Goal: Information Seeking & Learning: Learn about a topic

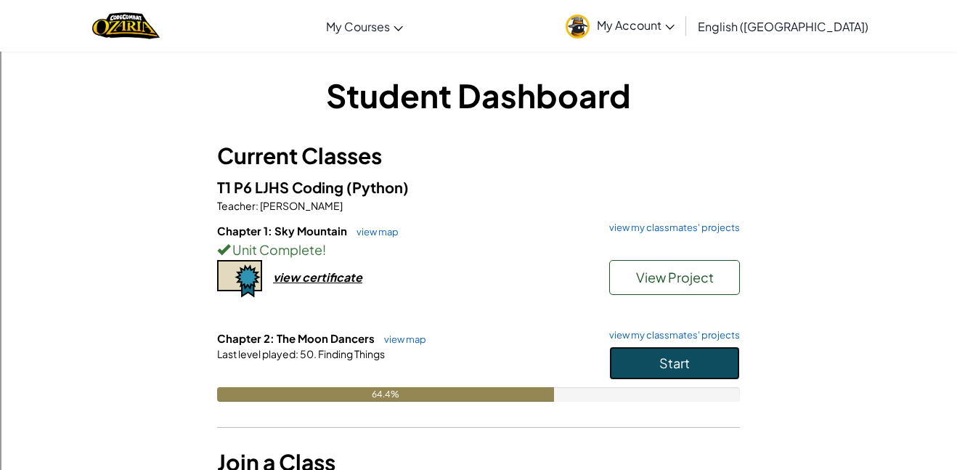
click at [690, 372] on button "Start" at bounding box center [674, 362] width 131 height 33
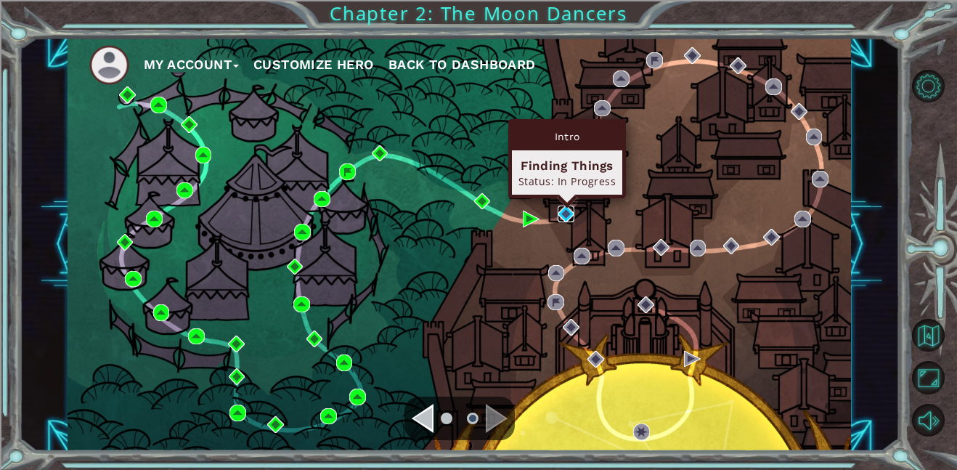
click at [566, 214] on img at bounding box center [566, 214] width 17 height 17
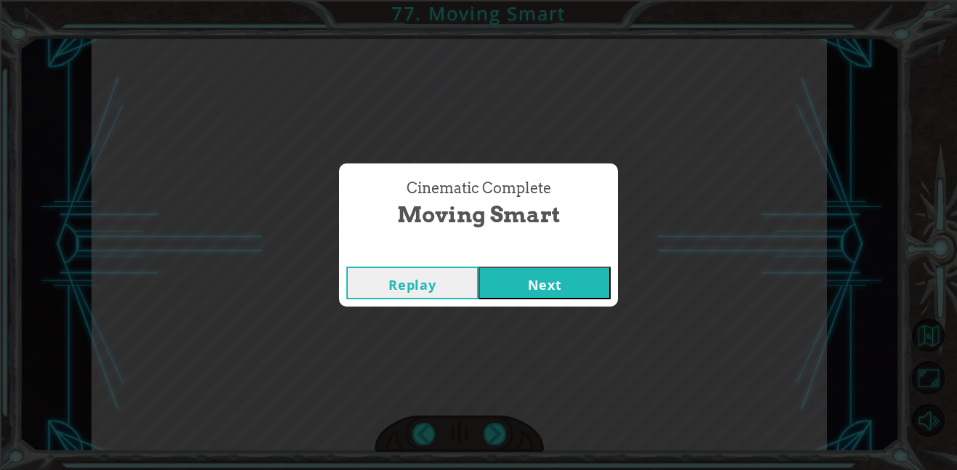
click at [582, 280] on button "Next" at bounding box center [545, 283] width 132 height 33
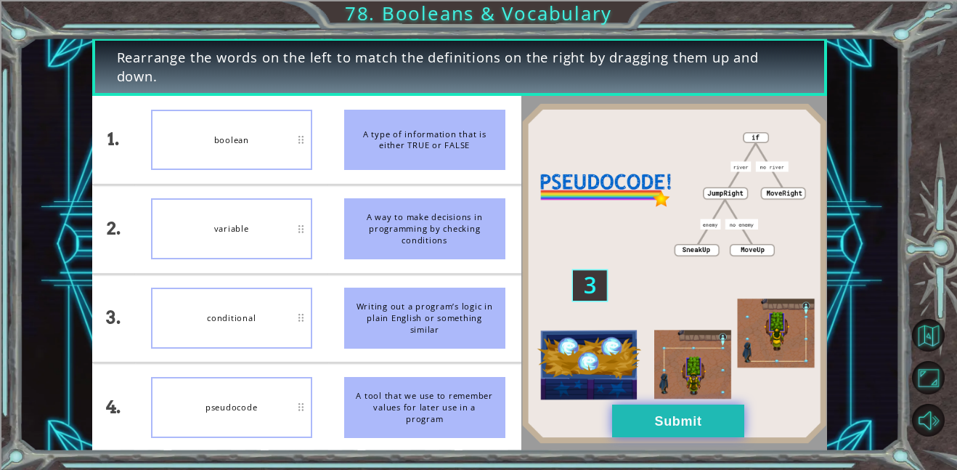
click at [655, 405] on button "Submit" at bounding box center [678, 421] width 132 height 33
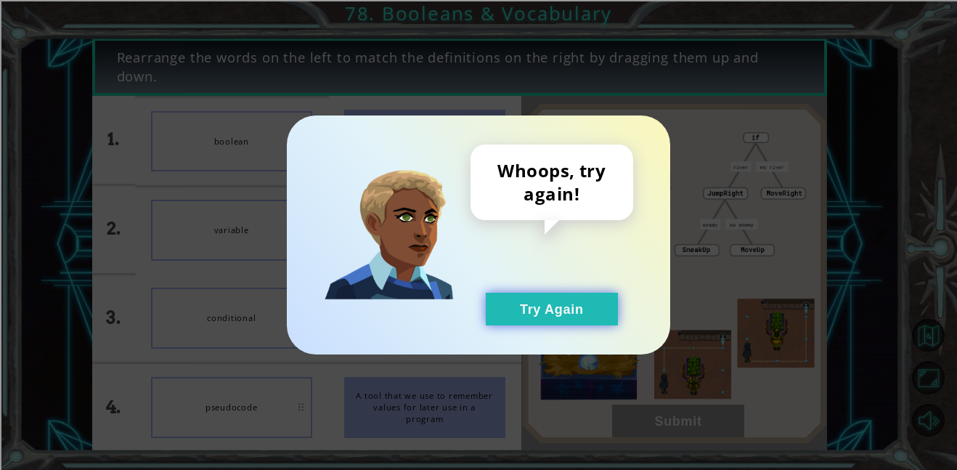
click at [513, 314] on button "Try Again" at bounding box center [552, 309] width 132 height 33
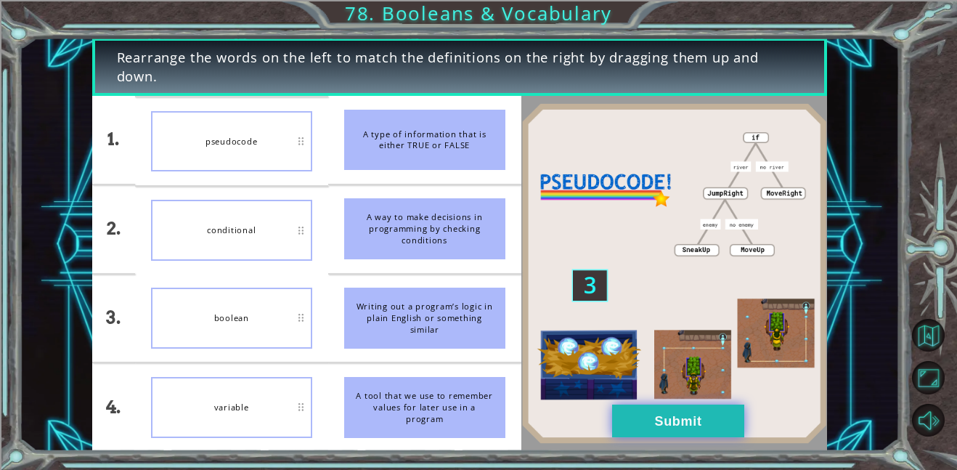
click at [690, 430] on button "Submit" at bounding box center [678, 421] width 132 height 33
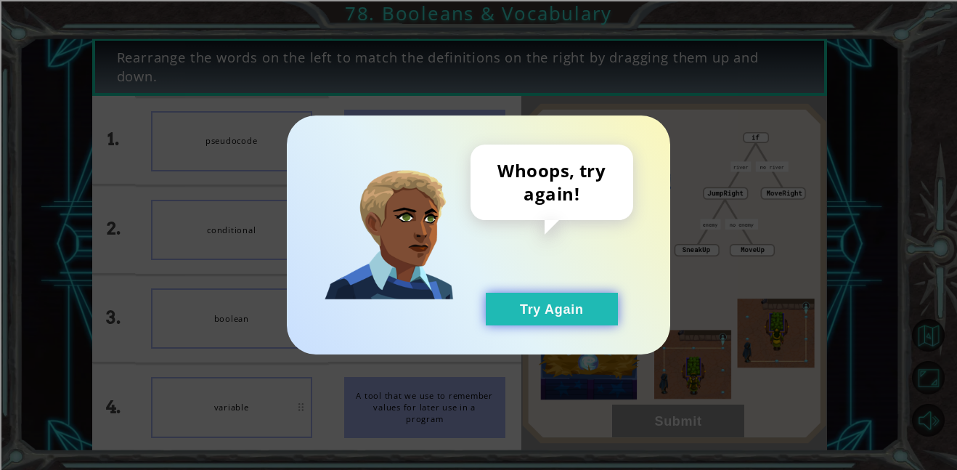
click at [556, 321] on button "Try Again" at bounding box center [552, 309] width 132 height 33
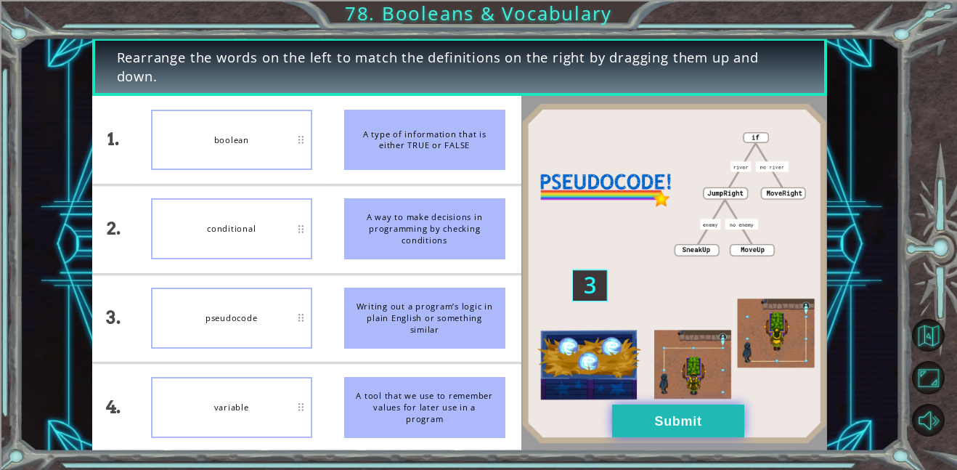
click at [628, 431] on button "Submit" at bounding box center [678, 421] width 132 height 33
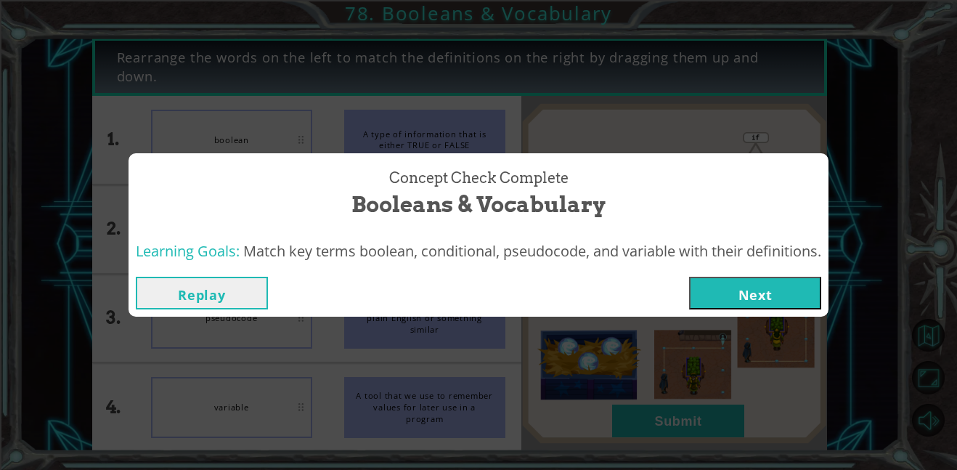
click at [807, 293] on button "Next" at bounding box center [755, 293] width 132 height 33
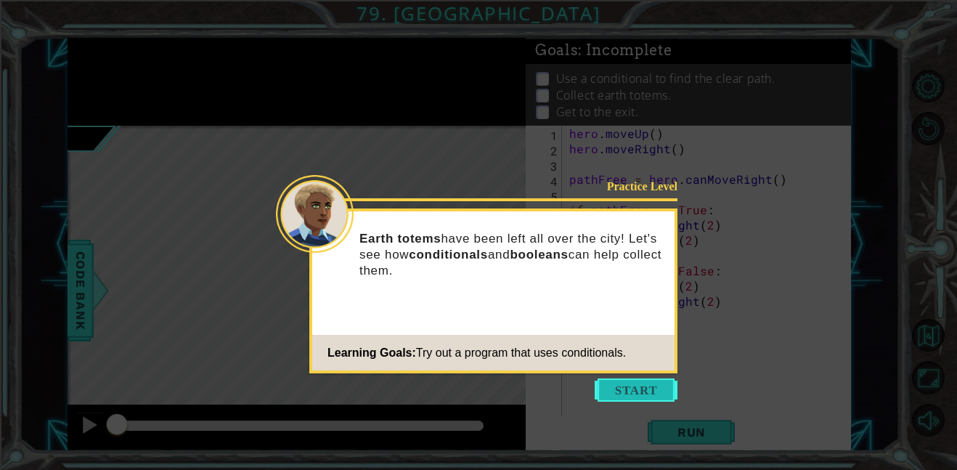
click at [657, 390] on button "Start" at bounding box center [636, 389] width 83 height 23
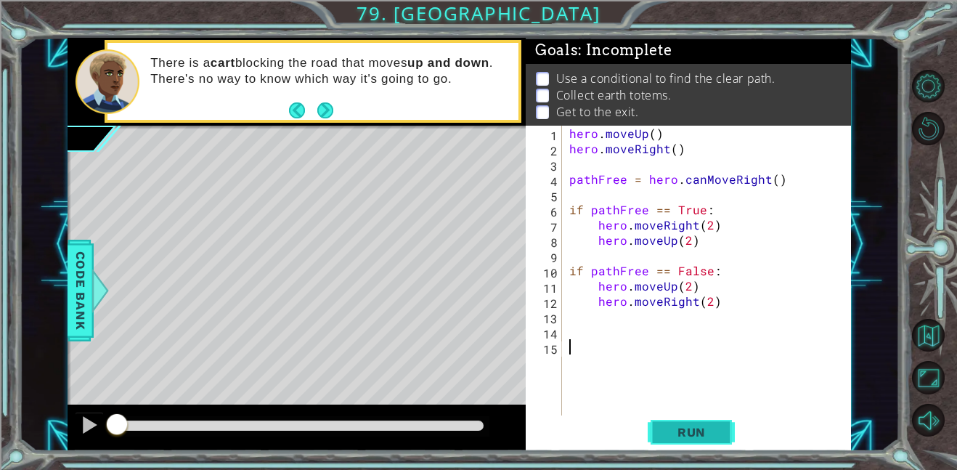
click at [689, 435] on span "Run" at bounding box center [691, 432] width 57 height 15
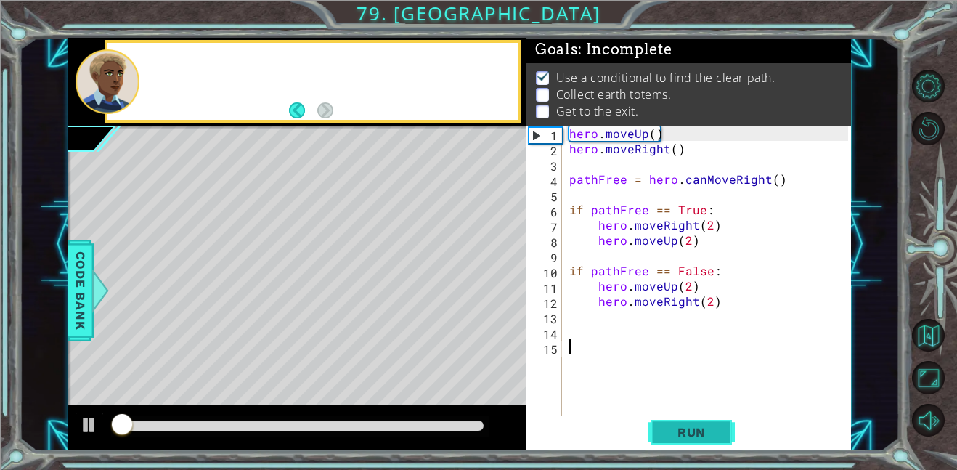
scroll to position [1, 0]
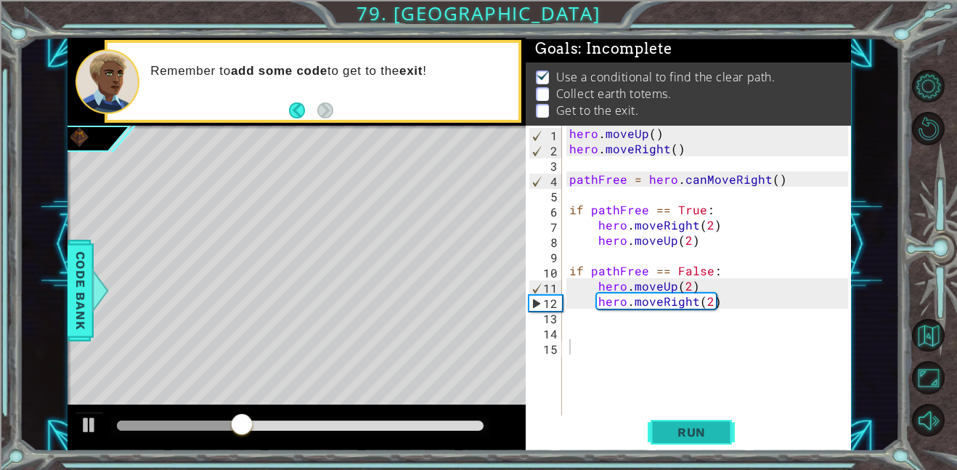
click at [689, 435] on span "Run" at bounding box center [691, 432] width 57 height 15
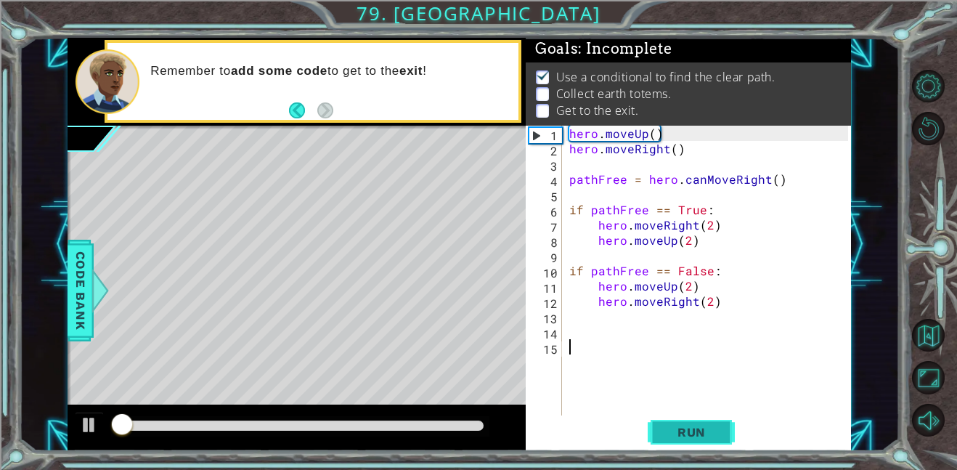
click at [689, 435] on span "Run" at bounding box center [691, 432] width 57 height 15
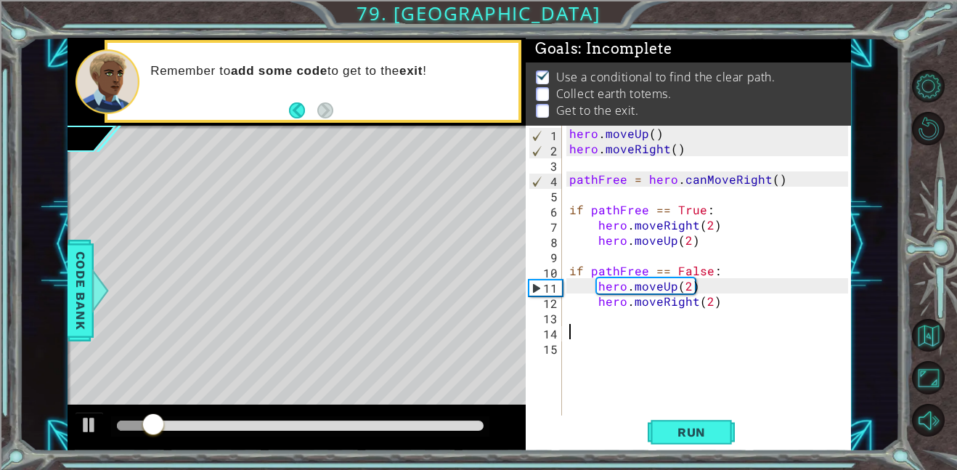
click at [580, 333] on div "hero . moveUp ( ) hero . moveRight ( ) pathFree = hero . canMoveRight ( ) if pa…" at bounding box center [711, 286] width 289 height 320
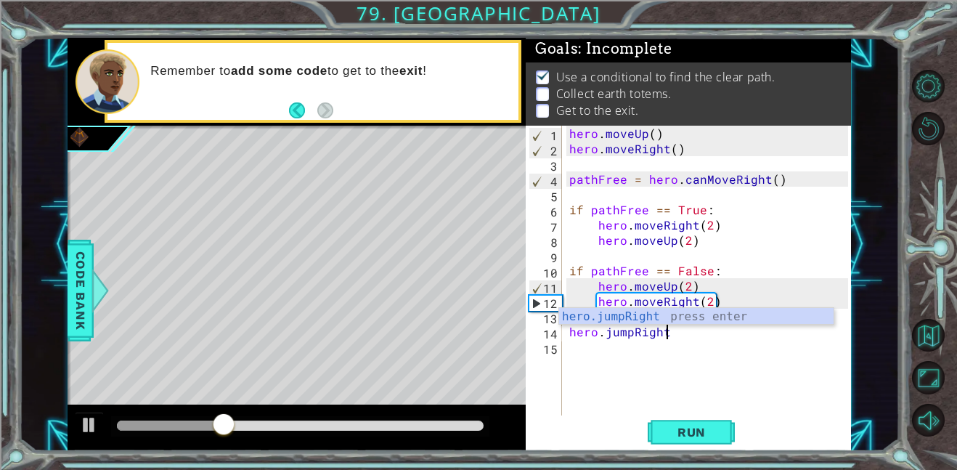
scroll to position [0, 6]
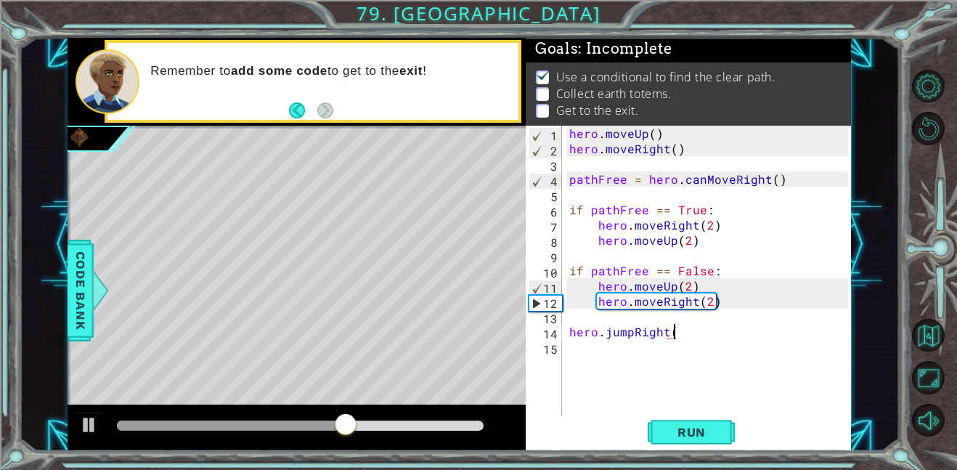
type textarea "hero.jumpRight(1"
click at [636, 358] on div "hero . moveUp ( ) hero . moveRight ( ) pathFree = hero . canMoveRight ( ) if pa…" at bounding box center [711, 286] width 289 height 320
type textarea "hero.moveRight(1)"
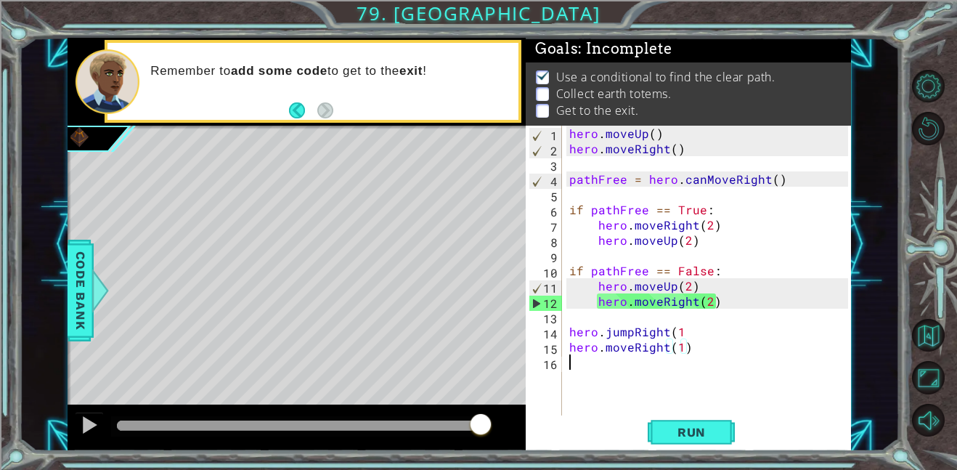
click at [636, 366] on div "hero . moveUp ( ) hero . moveRight ( ) pathFree = hero . canMoveRight ( ) if pa…" at bounding box center [711, 286] width 289 height 320
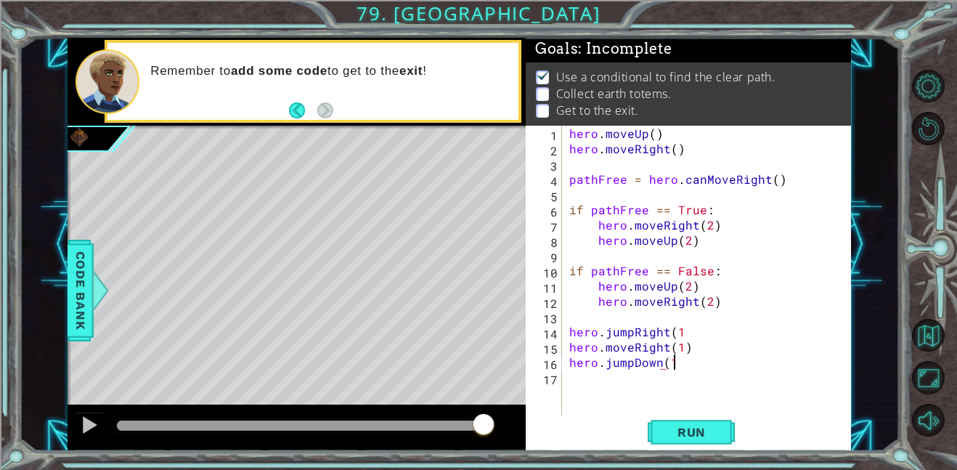
scroll to position [0, 6]
click at [673, 435] on span "Run" at bounding box center [691, 432] width 57 height 15
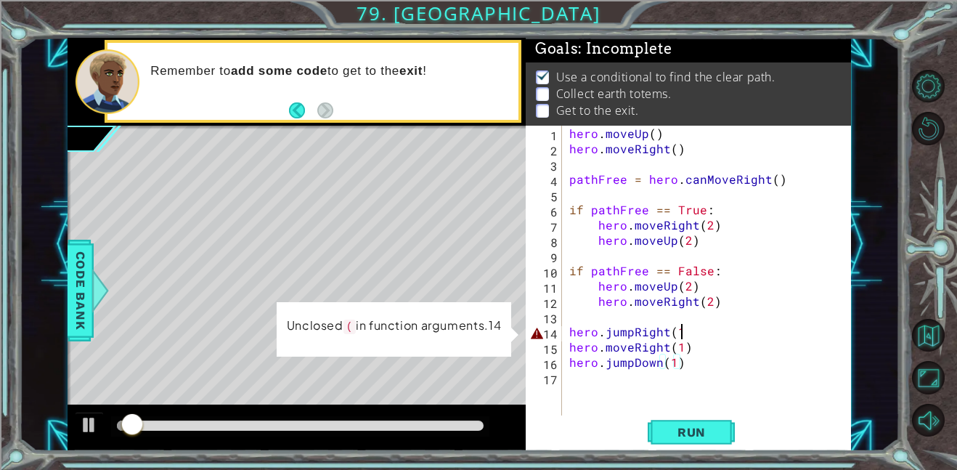
click at [683, 334] on div "hero . moveUp ( ) hero . moveRight ( ) pathFree = hero . canMoveRight ( ) if pa…" at bounding box center [711, 286] width 289 height 320
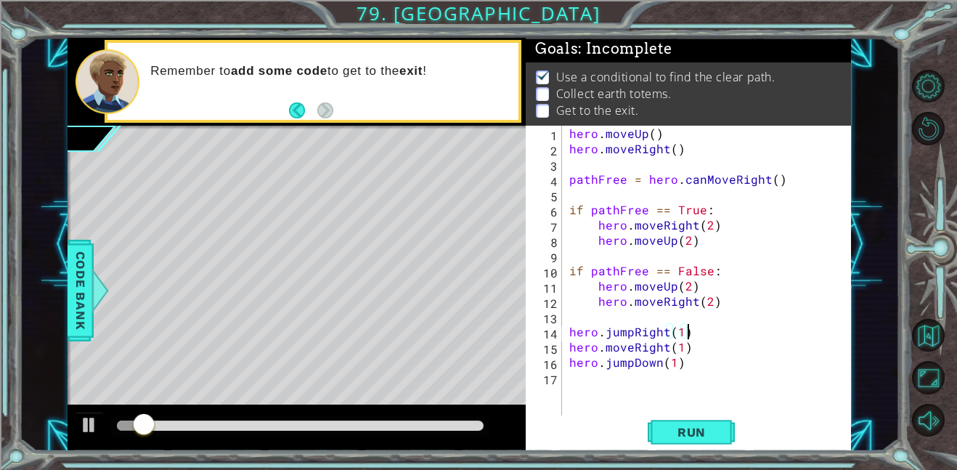
type textarea "hero.jumpRight(1)"
click at [749, 430] on div "Run" at bounding box center [691, 431] width 325 height 33
click at [715, 439] on span "Run" at bounding box center [691, 432] width 57 height 15
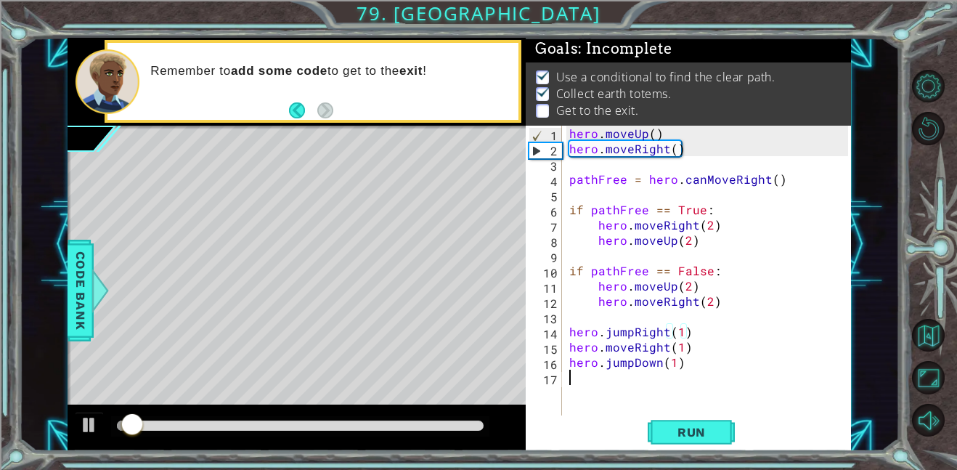
click at [604, 385] on div "hero . moveUp ( ) hero . moveRight ( ) pathFree = hero . canMoveRight ( ) if pa…" at bounding box center [711, 286] width 289 height 320
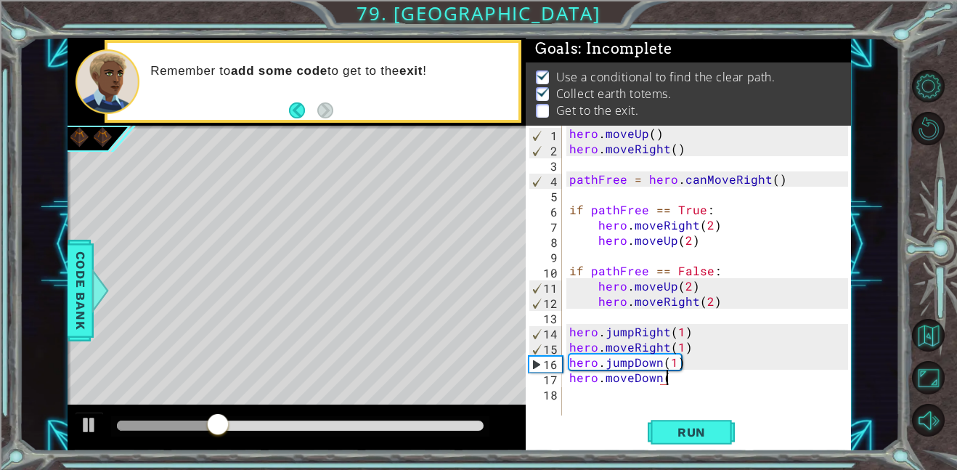
scroll to position [0, 6]
type textarea "hero.moveDown(1)"
click at [718, 431] on span "Run" at bounding box center [691, 432] width 57 height 15
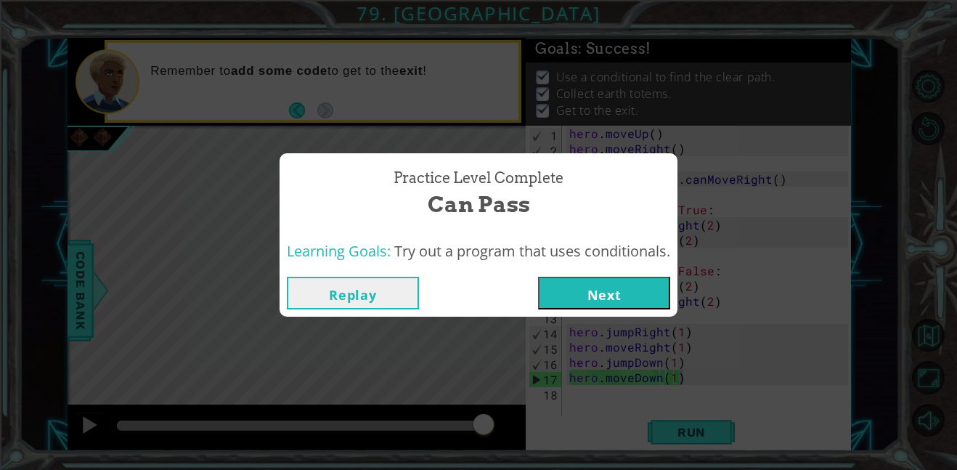
click at [640, 304] on button "Next" at bounding box center [604, 293] width 132 height 33
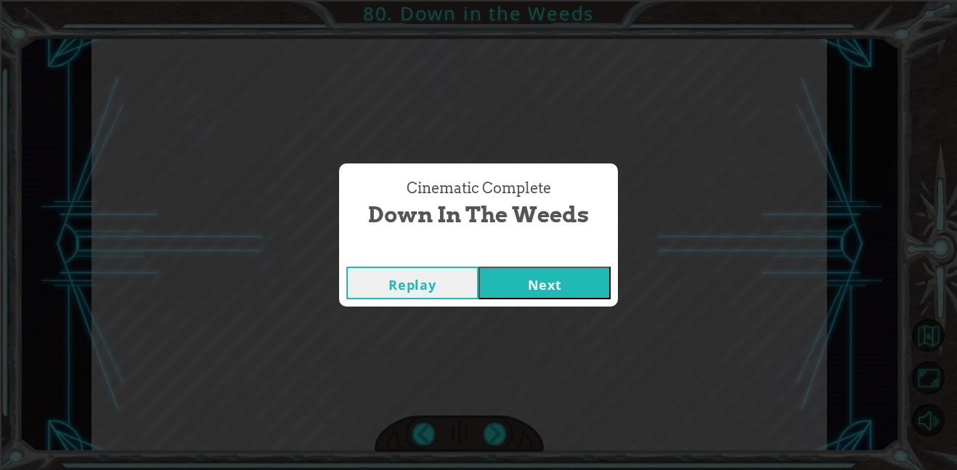
click at [601, 295] on button "Next" at bounding box center [545, 283] width 132 height 33
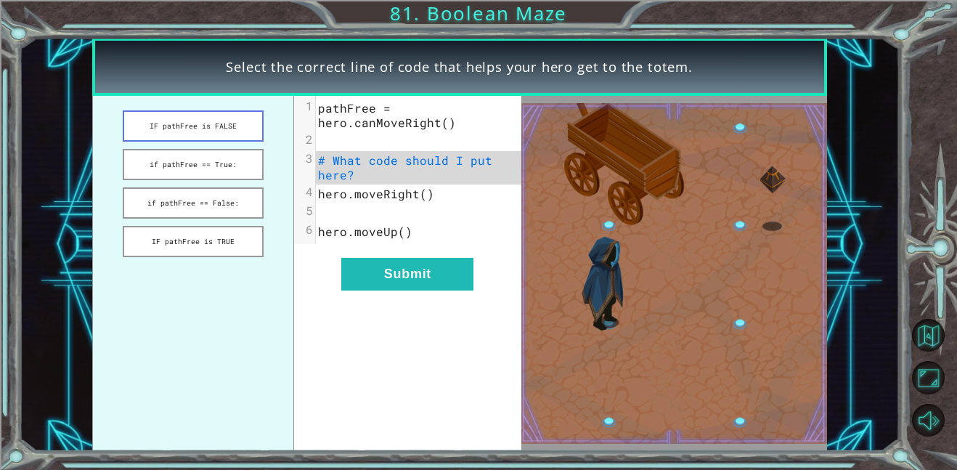
click at [238, 124] on button "IF pathFree is FALSE" at bounding box center [193, 125] width 141 height 31
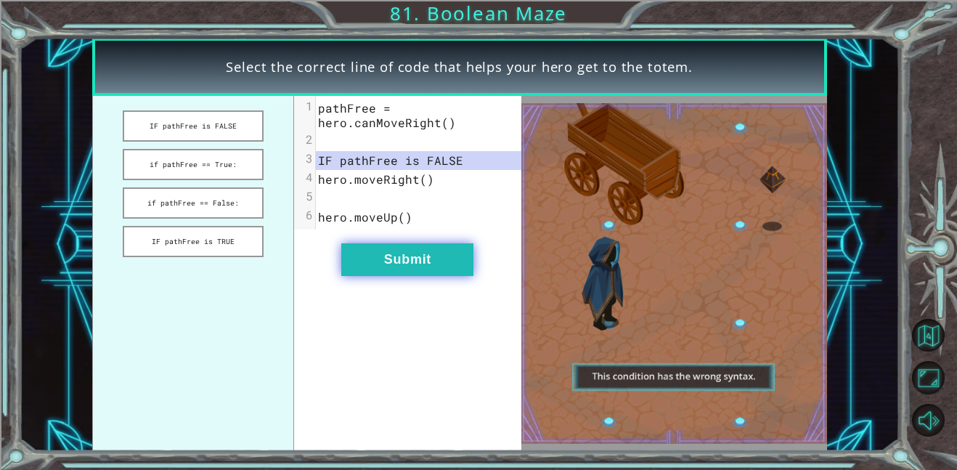
click at [436, 270] on button "Submit" at bounding box center [407, 259] width 132 height 33
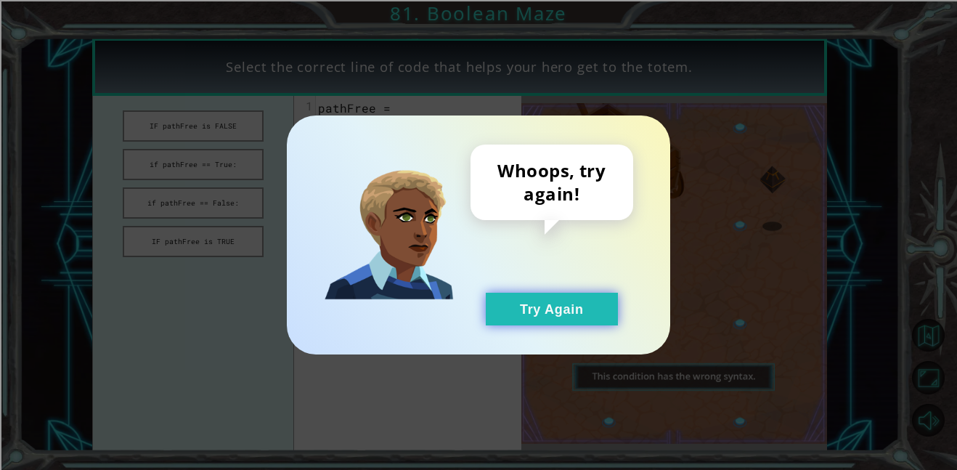
click at [551, 314] on button "Try Again" at bounding box center [552, 309] width 132 height 33
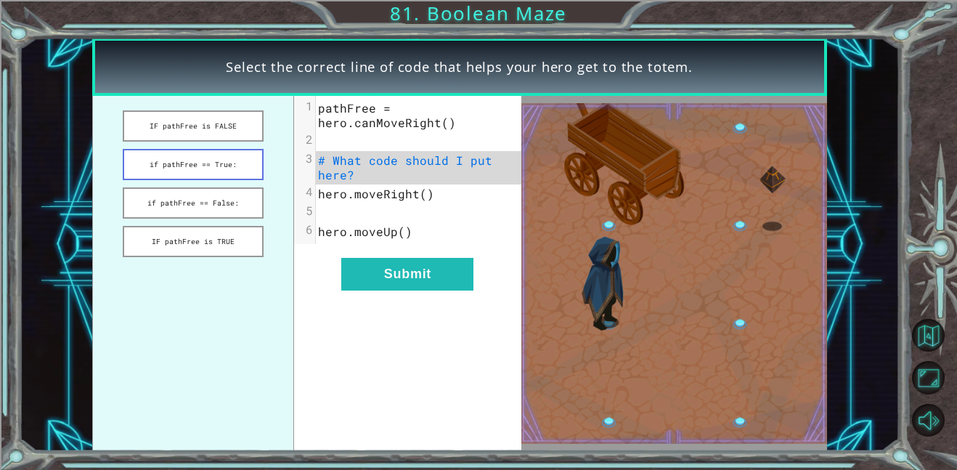
click at [169, 164] on button "if pathFree == True:" at bounding box center [193, 164] width 141 height 31
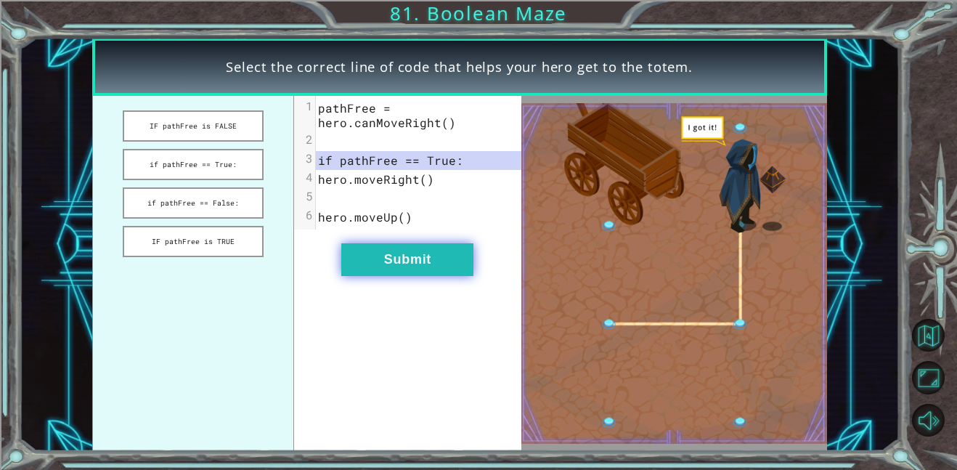
click at [440, 260] on button "Submit" at bounding box center [407, 259] width 132 height 33
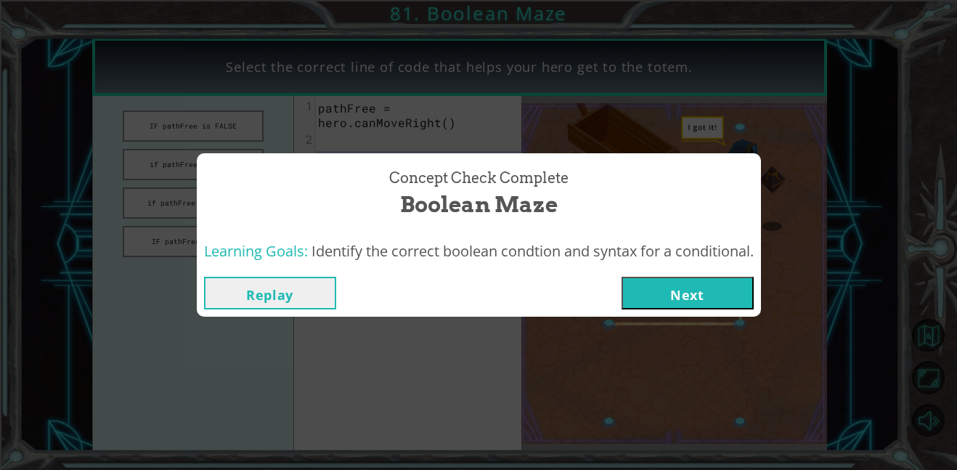
click at [672, 298] on button "Next" at bounding box center [688, 293] width 132 height 33
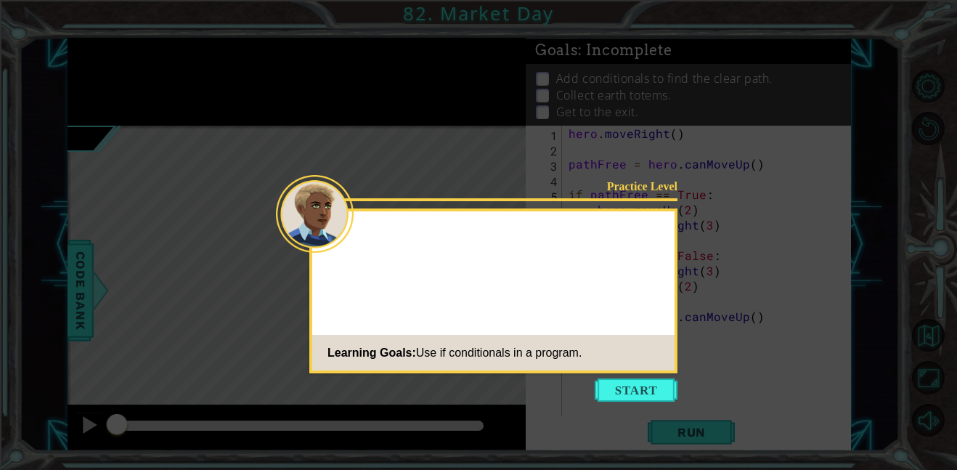
click at [641, 407] on icon at bounding box center [478, 235] width 957 height 470
click at [649, 402] on icon at bounding box center [478, 235] width 957 height 470
click at [647, 392] on button "Start" at bounding box center [636, 389] width 83 height 23
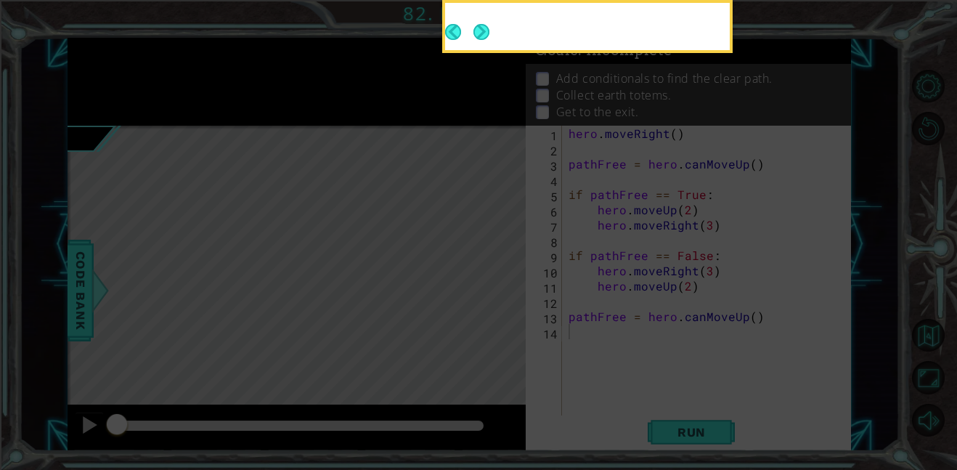
click at [642, 393] on icon at bounding box center [478, 70] width 957 height 799
click at [589, 419] on icon at bounding box center [478, 70] width 957 height 799
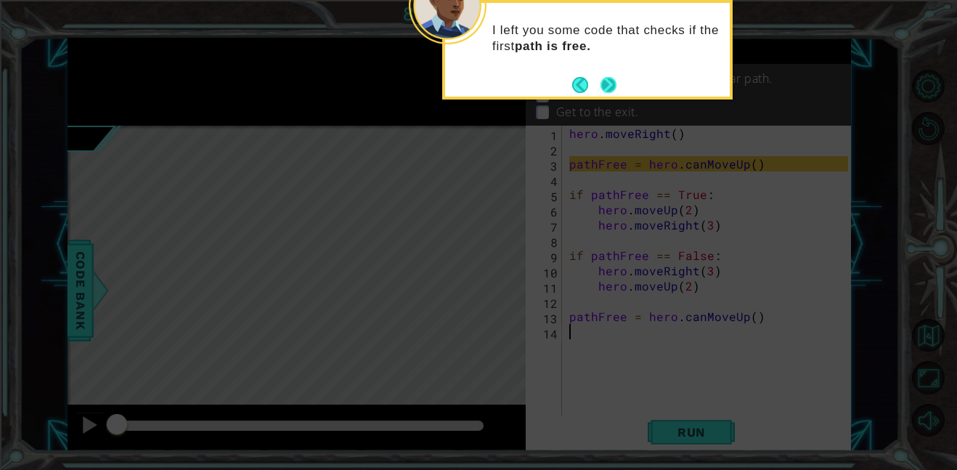
click at [606, 83] on button "Next" at bounding box center [609, 85] width 16 height 16
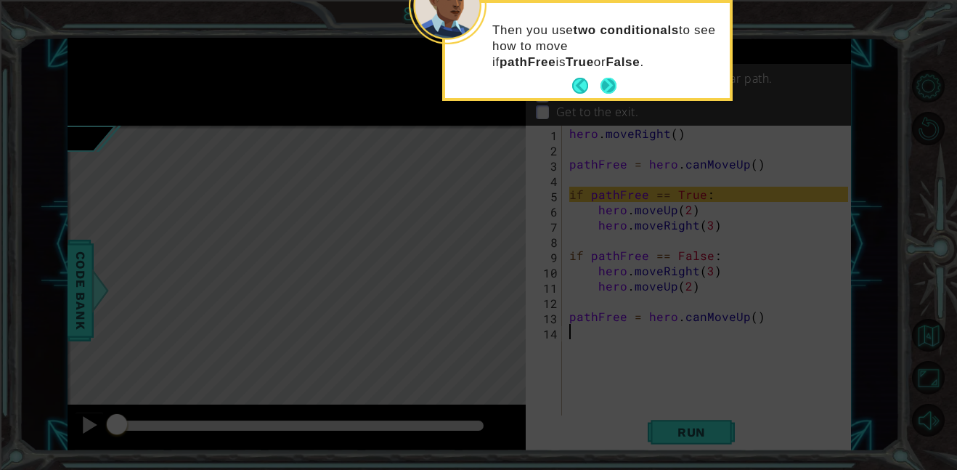
click at [609, 88] on button "Next" at bounding box center [609, 86] width 16 height 16
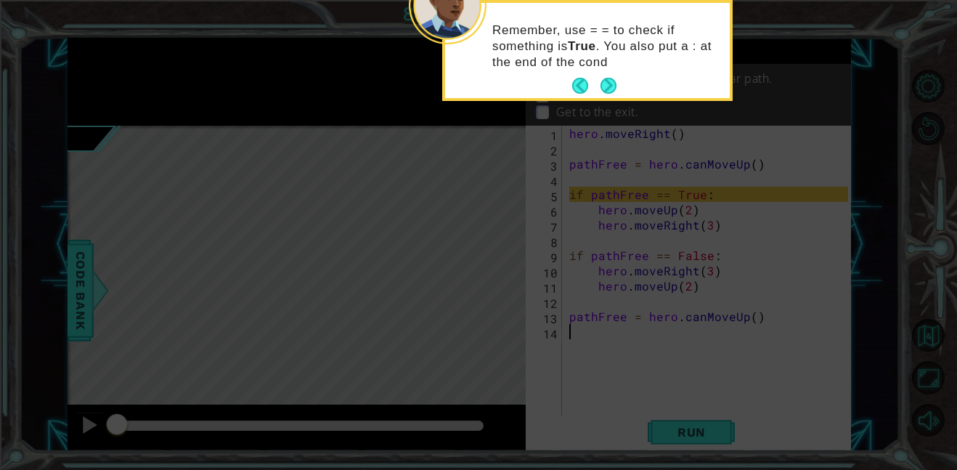
click at [609, 88] on button "Next" at bounding box center [609, 86] width 16 height 16
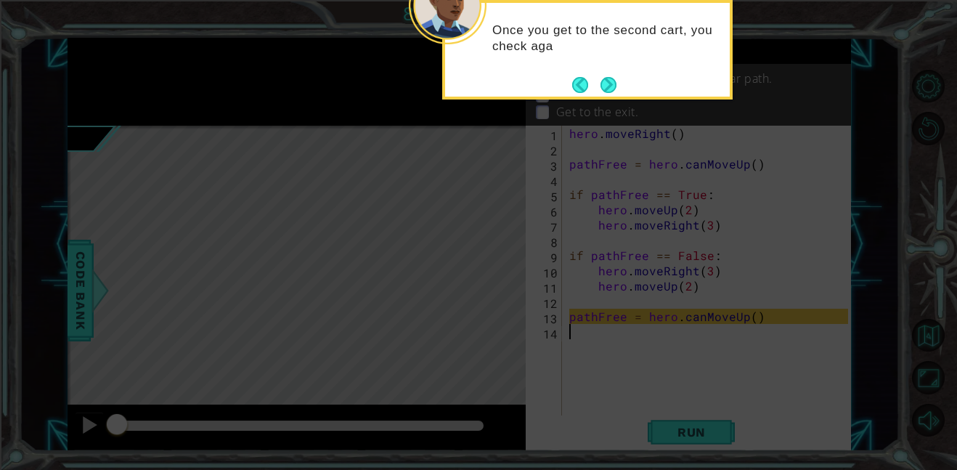
click at [609, 88] on button "Next" at bounding box center [609, 85] width 16 height 16
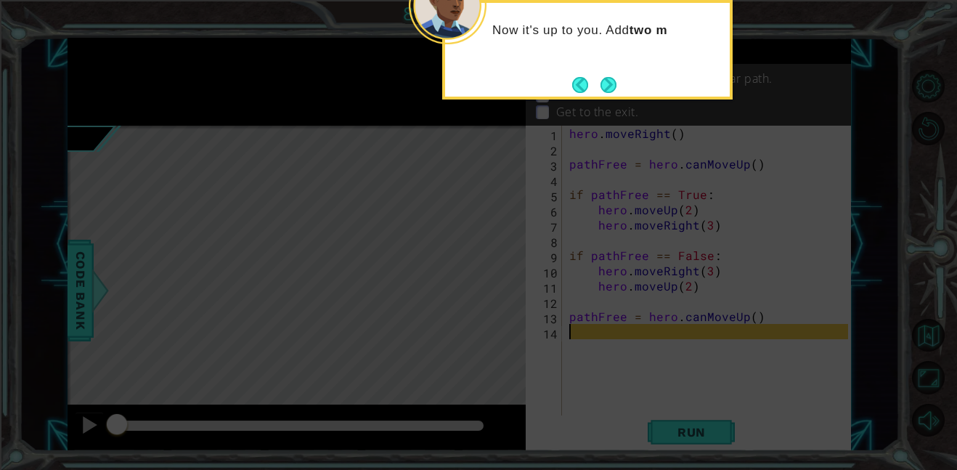
click at [609, 88] on button "Next" at bounding box center [609, 85] width 16 height 16
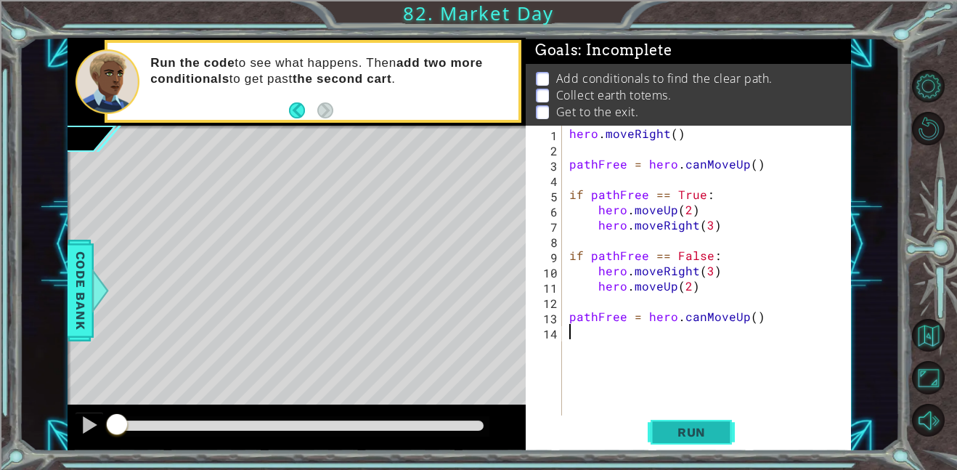
click at [681, 439] on button "Run" at bounding box center [691, 431] width 87 height 33
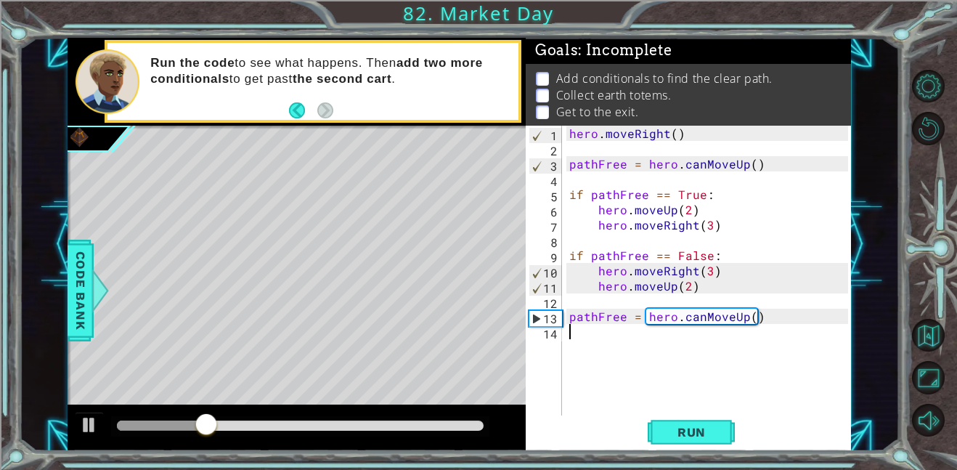
click at [657, 341] on div "hero . moveRight ( ) pathFree = hero . canMoveUp ( ) if pathFree == True : hero…" at bounding box center [711, 286] width 289 height 320
click at [593, 332] on div "hero . moveRight ( ) pathFree = hero . canMoveUp ( ) if pathFree == True : hero…" at bounding box center [711, 286] width 289 height 320
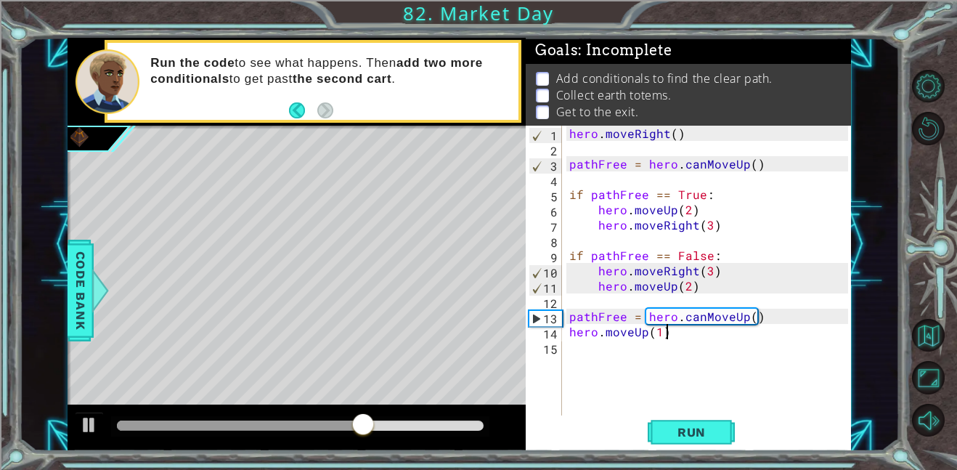
scroll to position [0, 5]
click at [718, 445] on button "Run" at bounding box center [691, 431] width 87 height 33
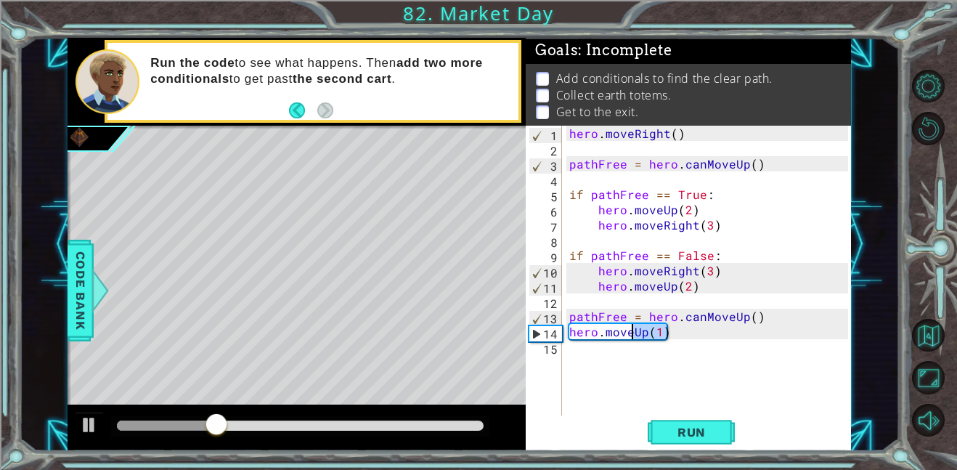
drag, startPoint x: 686, startPoint y: 332, endPoint x: 635, endPoint y: 337, distance: 51.8
click at [635, 337] on div "hero . moveRight ( ) pathFree = hero . canMoveUp ( ) if pathFree == True : hero…" at bounding box center [711, 286] width 289 height 320
type textarea "hero.moveRight(2)"
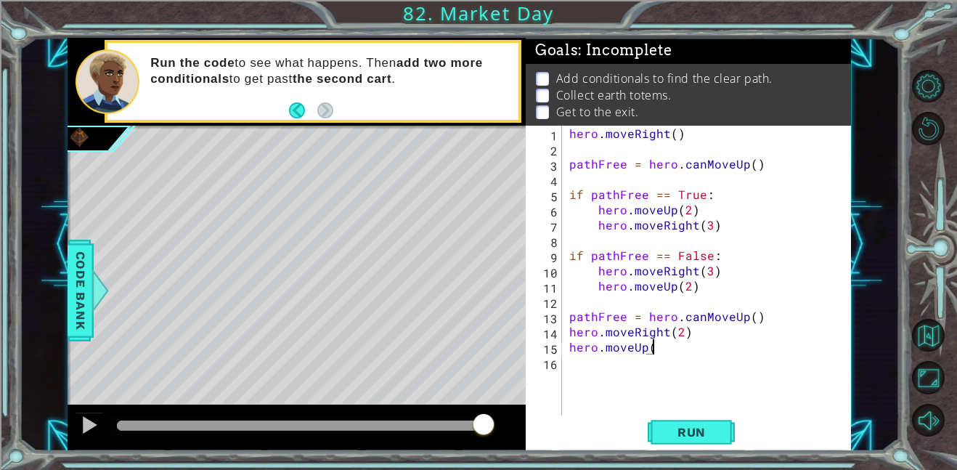
scroll to position [0, 4]
type textarea "hero.moveUp(2)"
type textarea "hero.moveRight(1)"
click at [717, 444] on button "Run" at bounding box center [691, 431] width 87 height 33
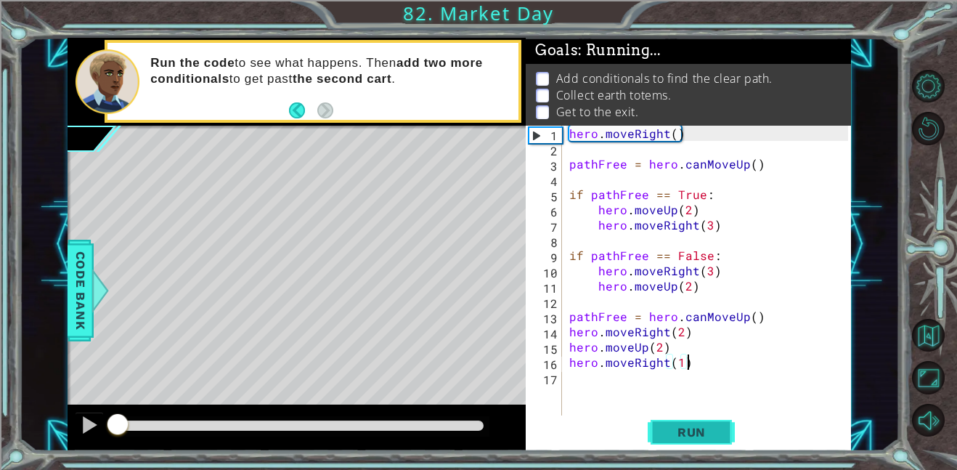
click at [716, 437] on span "Run" at bounding box center [691, 432] width 57 height 15
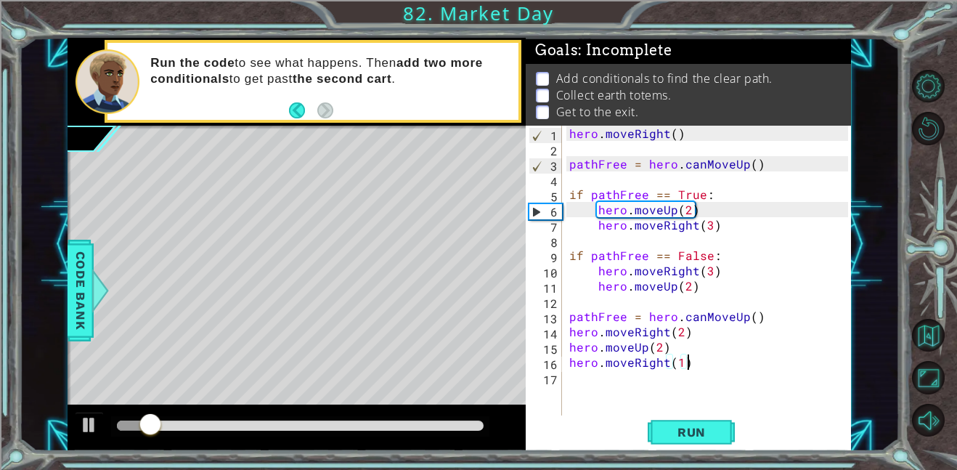
click at [697, 296] on div "hero . moveRight ( ) pathFree = hero . canMoveUp ( ) if pathFree == True : hero…" at bounding box center [711, 286] width 289 height 320
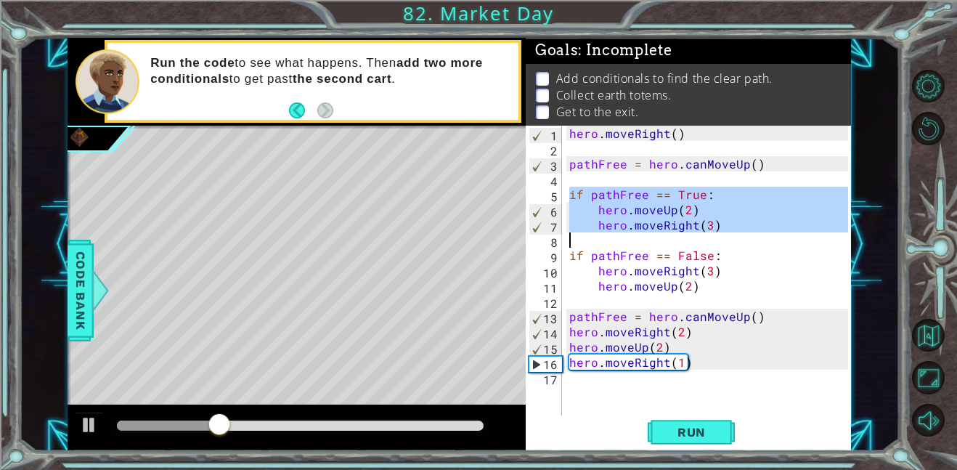
drag, startPoint x: 567, startPoint y: 195, endPoint x: 743, endPoint y: 234, distance: 180.8
click at [743, 234] on div "hero . moveRight ( ) pathFree = hero . canMoveUp ( ) if pathFree == True : hero…" at bounding box center [711, 286] width 289 height 320
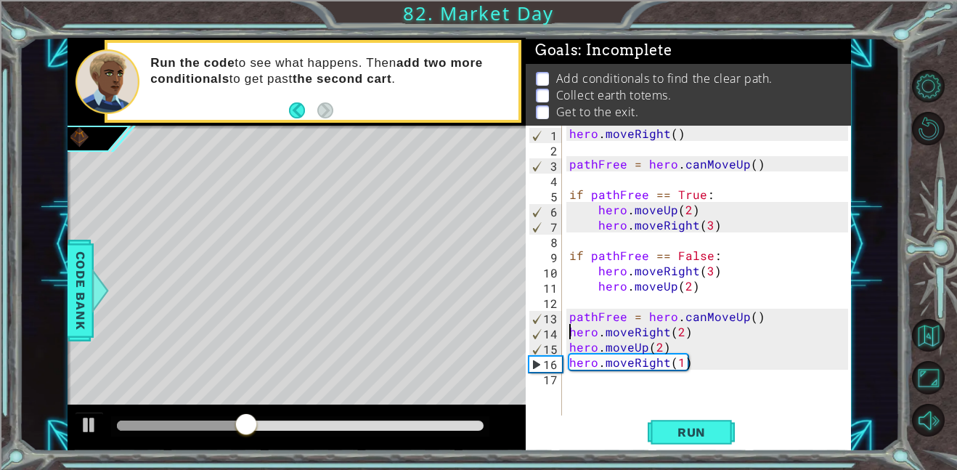
click at [567, 331] on div "hero . moveRight ( ) pathFree = hero . canMoveUp ( ) if pathFree == True : hero…" at bounding box center [711, 286] width 289 height 320
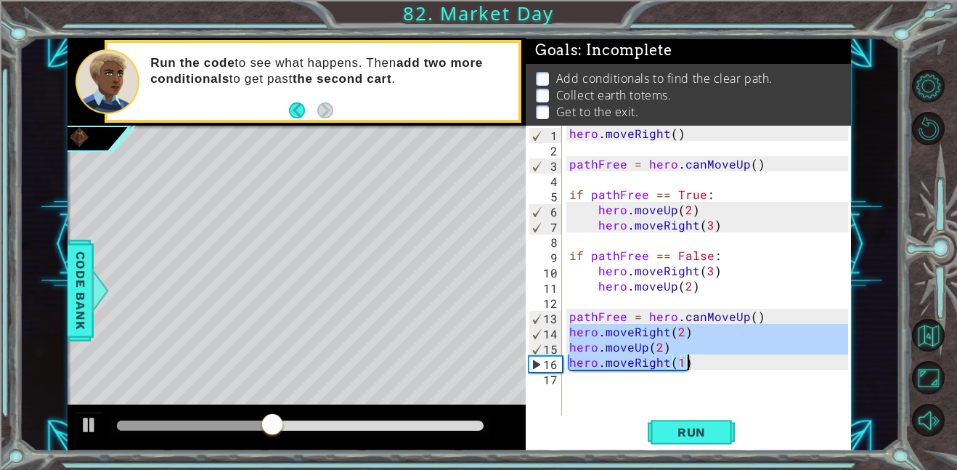
drag, startPoint x: 571, startPoint y: 336, endPoint x: 711, endPoint y: 370, distance: 144.3
click at [711, 370] on div "hero . moveRight ( ) pathFree = hero . canMoveUp ( ) if pathFree == True : hero…" at bounding box center [711, 286] width 289 height 320
type textarea "hero.moveUp(2) hero.moveRight(1)"
paste textarea "Code Area"
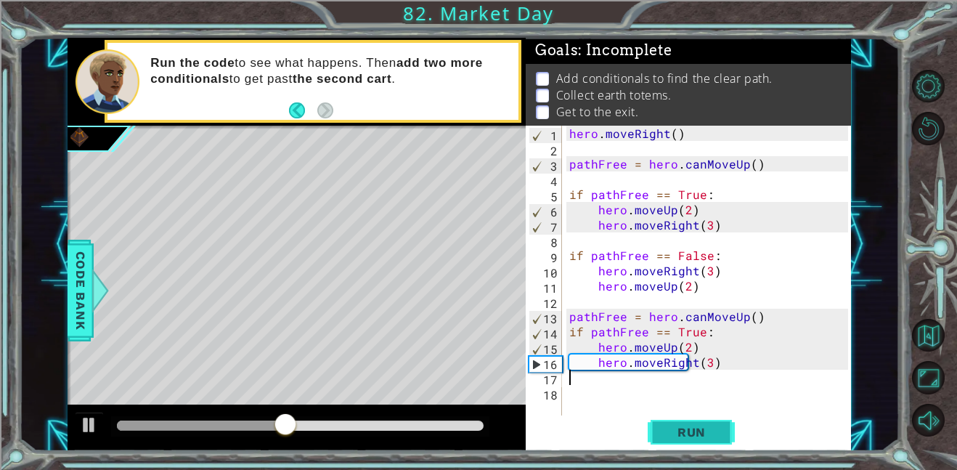
click at [693, 433] on span "Run" at bounding box center [691, 432] width 57 height 15
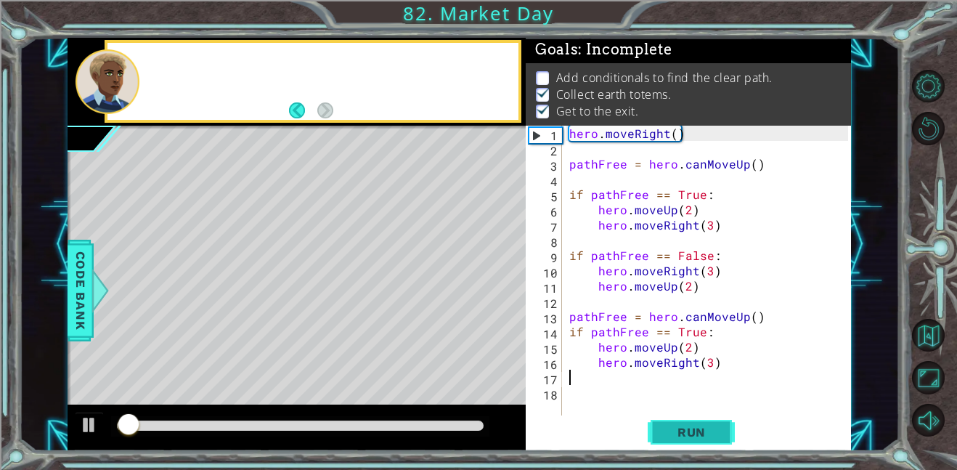
scroll to position [1, 0]
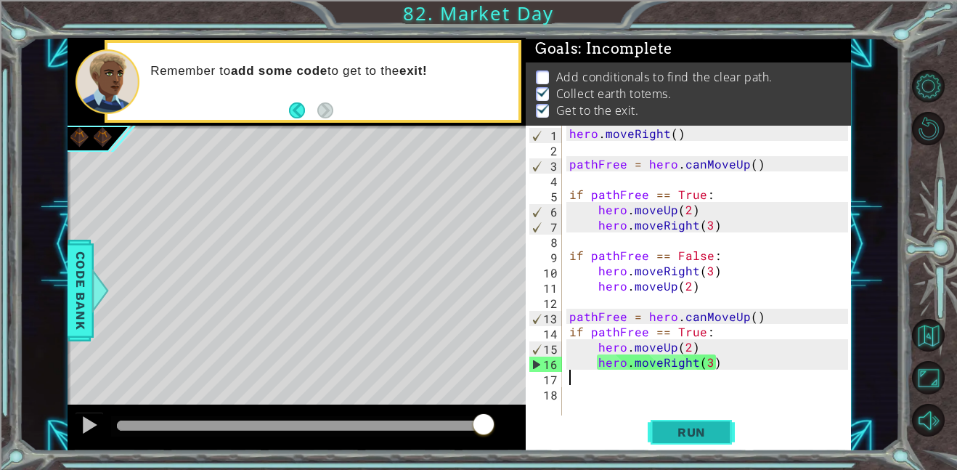
click at [708, 439] on button "Run" at bounding box center [691, 431] width 87 height 33
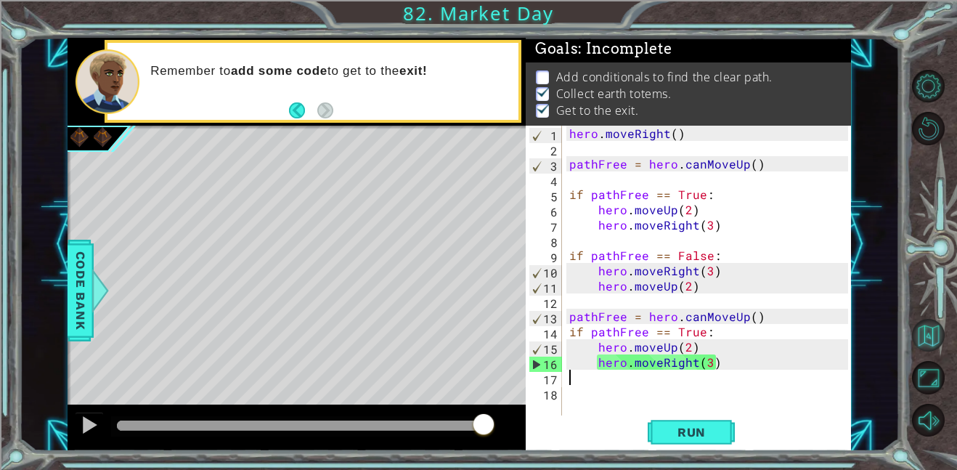
click at [916, 328] on button "Back to Map" at bounding box center [928, 335] width 33 height 33
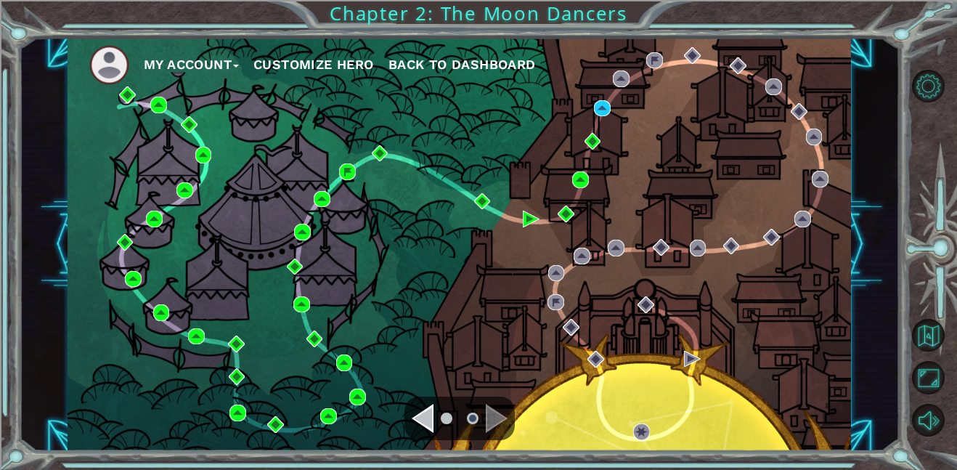
click at [188, 60] on button "My Account" at bounding box center [191, 65] width 95 height 22
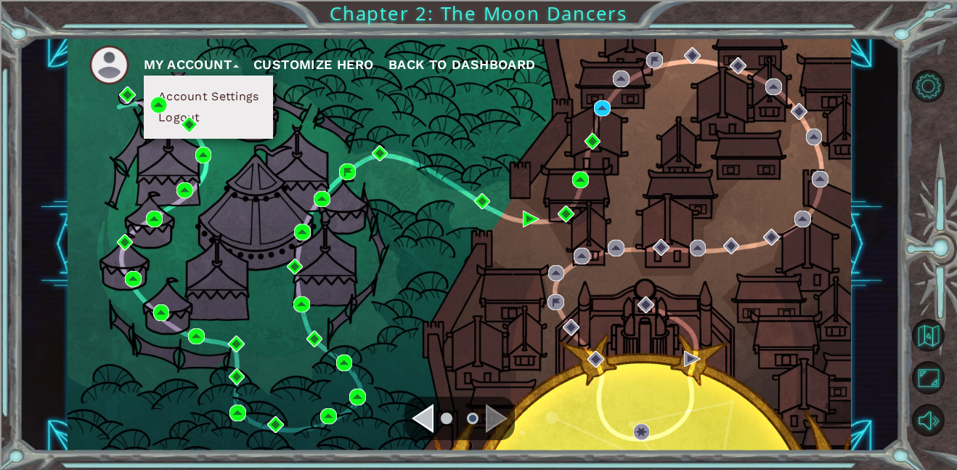
click at [222, 101] on button "Account Settings" at bounding box center [208, 97] width 109 height 16
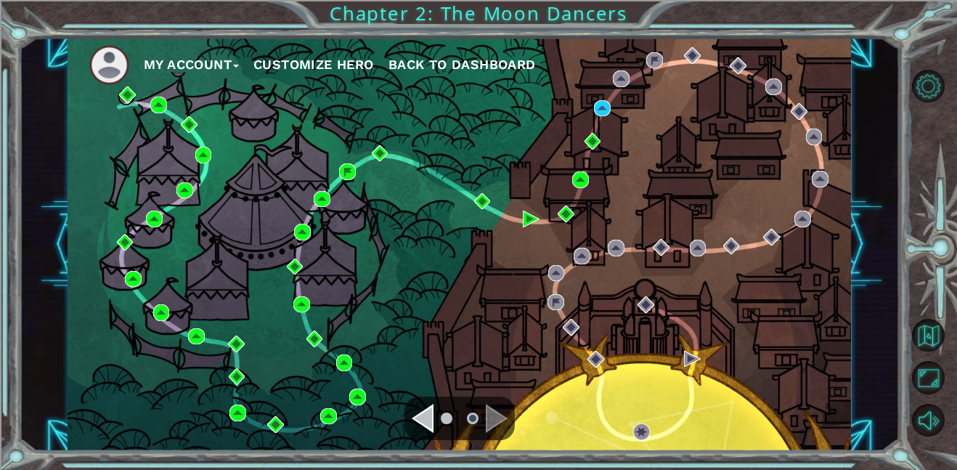
click at [202, 59] on button "My Account" at bounding box center [191, 65] width 95 height 22
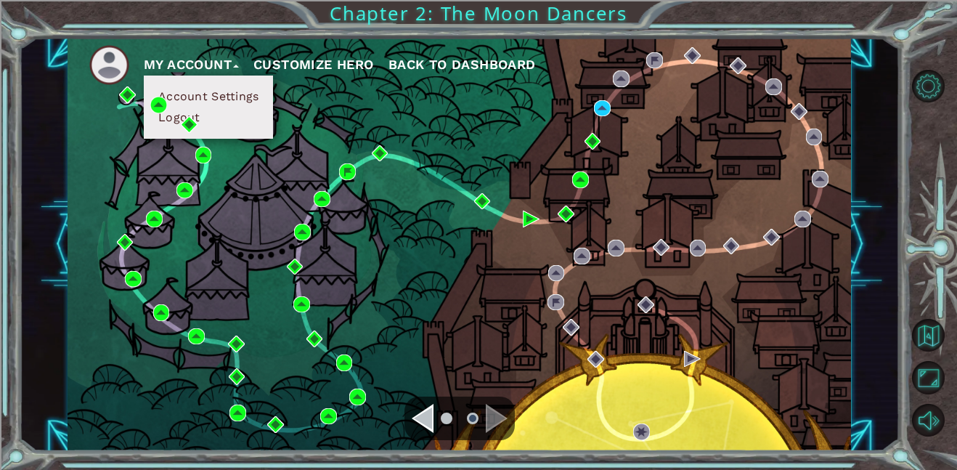
click at [169, 124] on button "Logout" at bounding box center [179, 118] width 51 height 16
